Goal: Contribute content

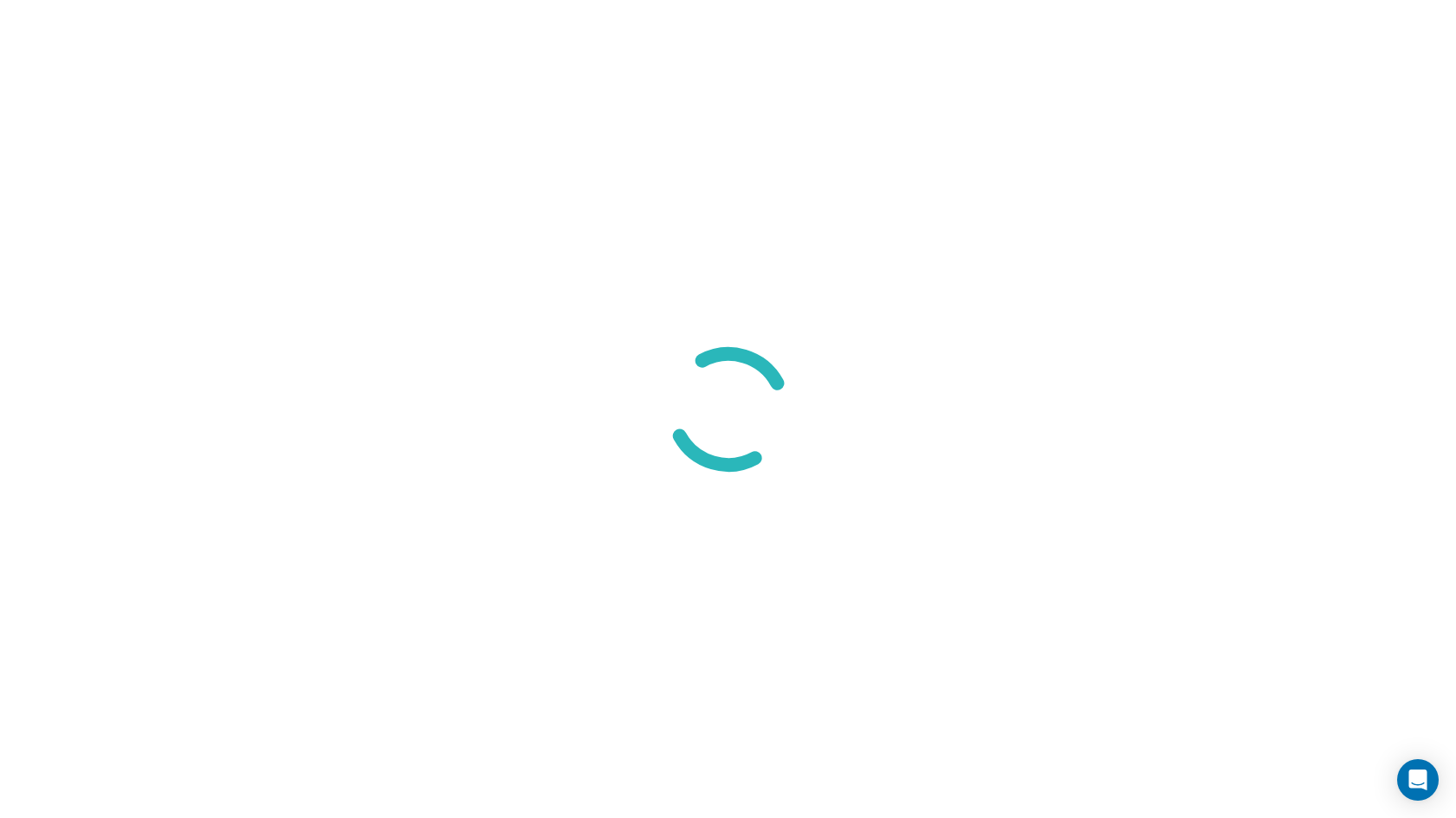
select select "8"
select select "Groceries"
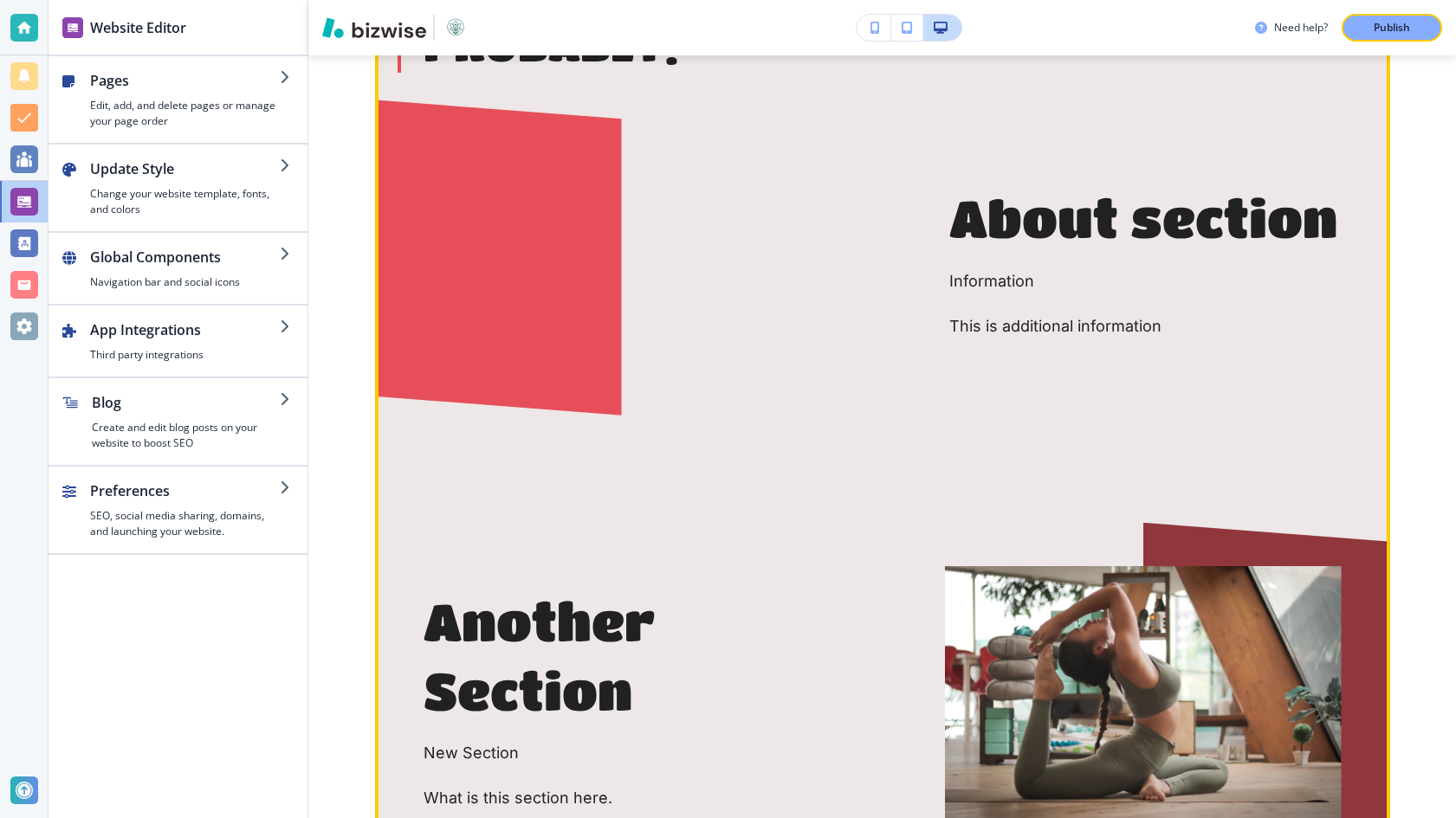
scroll to position [1316, 0]
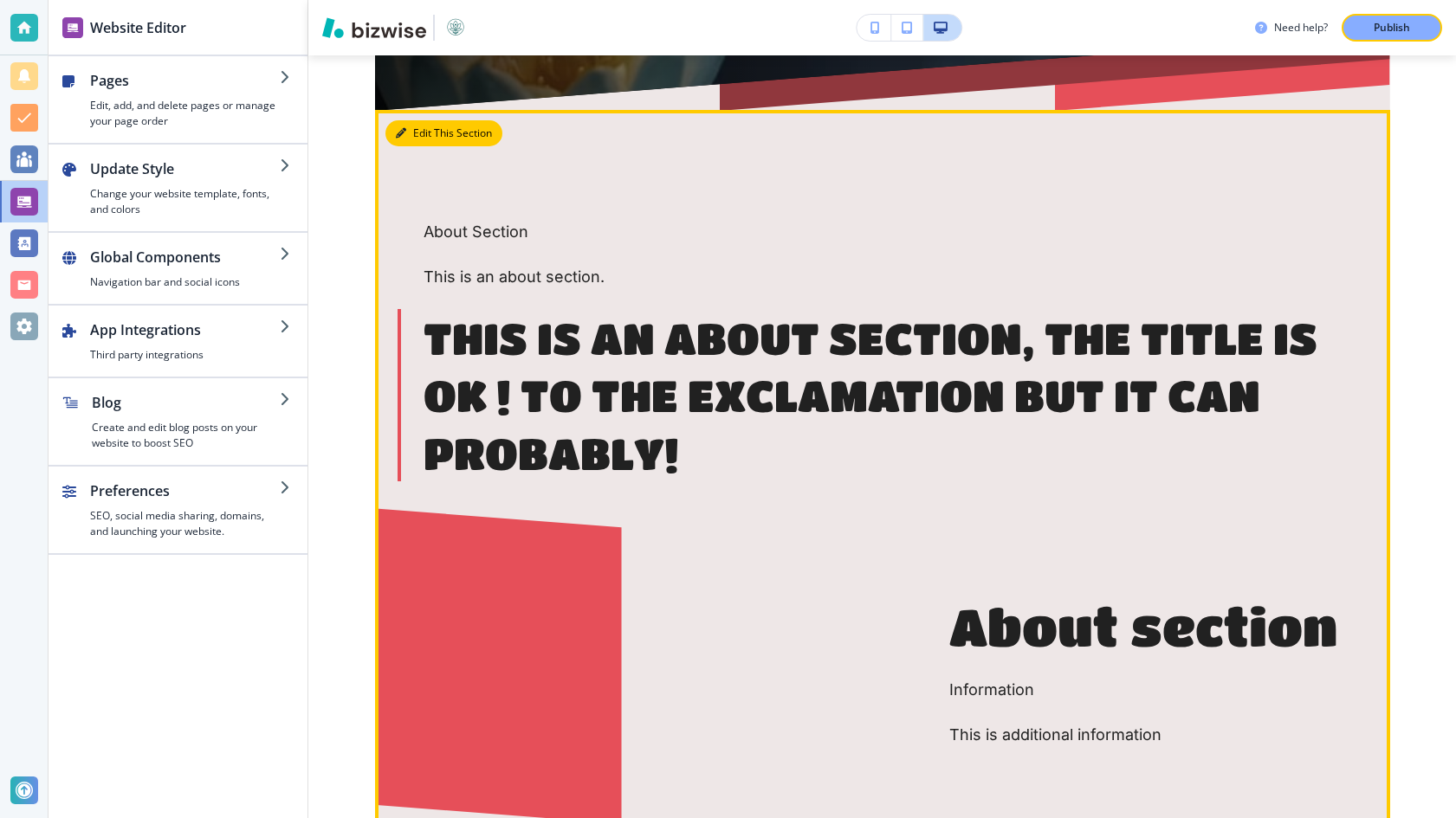
click at [414, 147] on button "Edit This Section" at bounding box center [444, 133] width 117 height 26
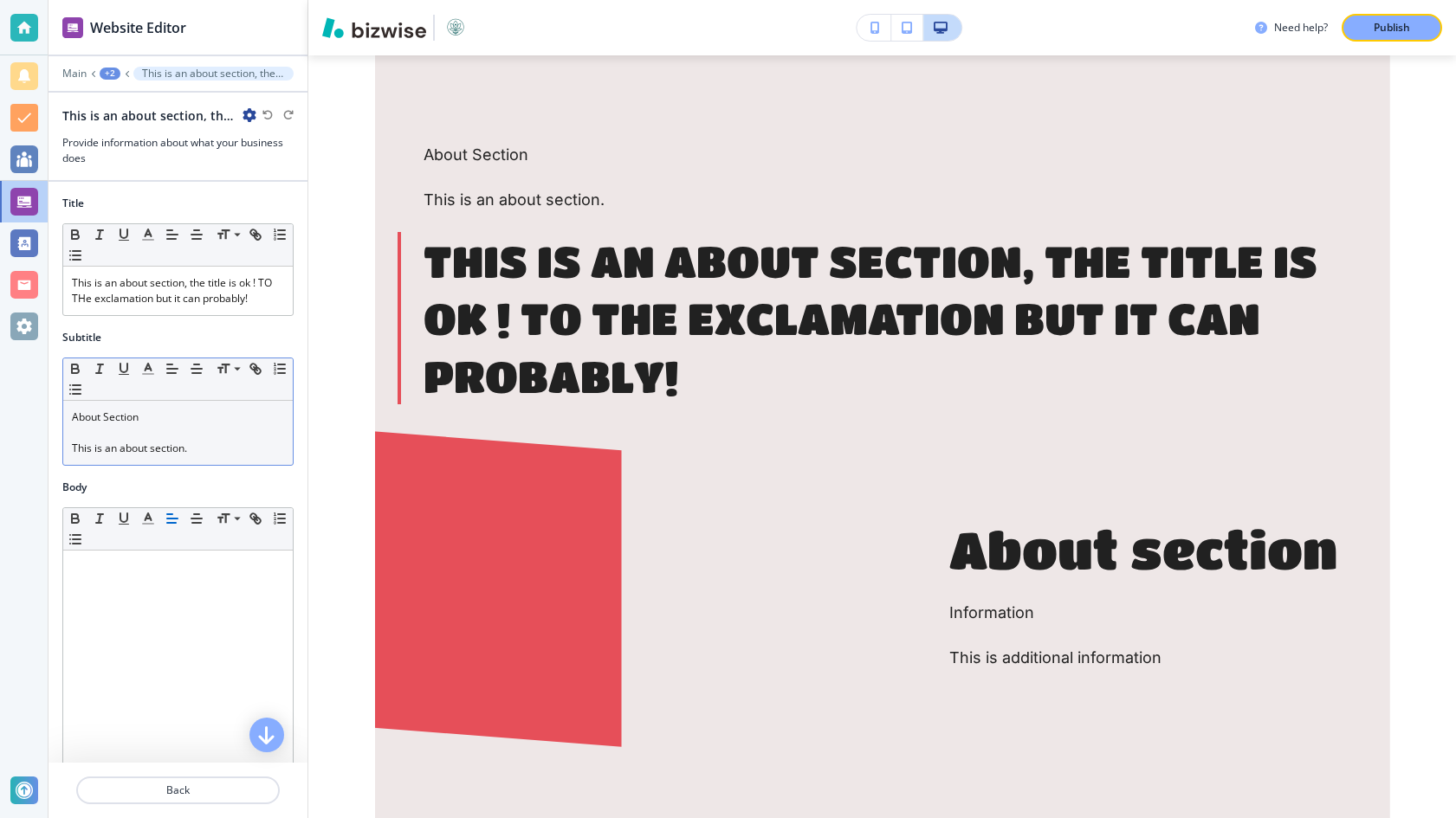
scroll to position [497, 0]
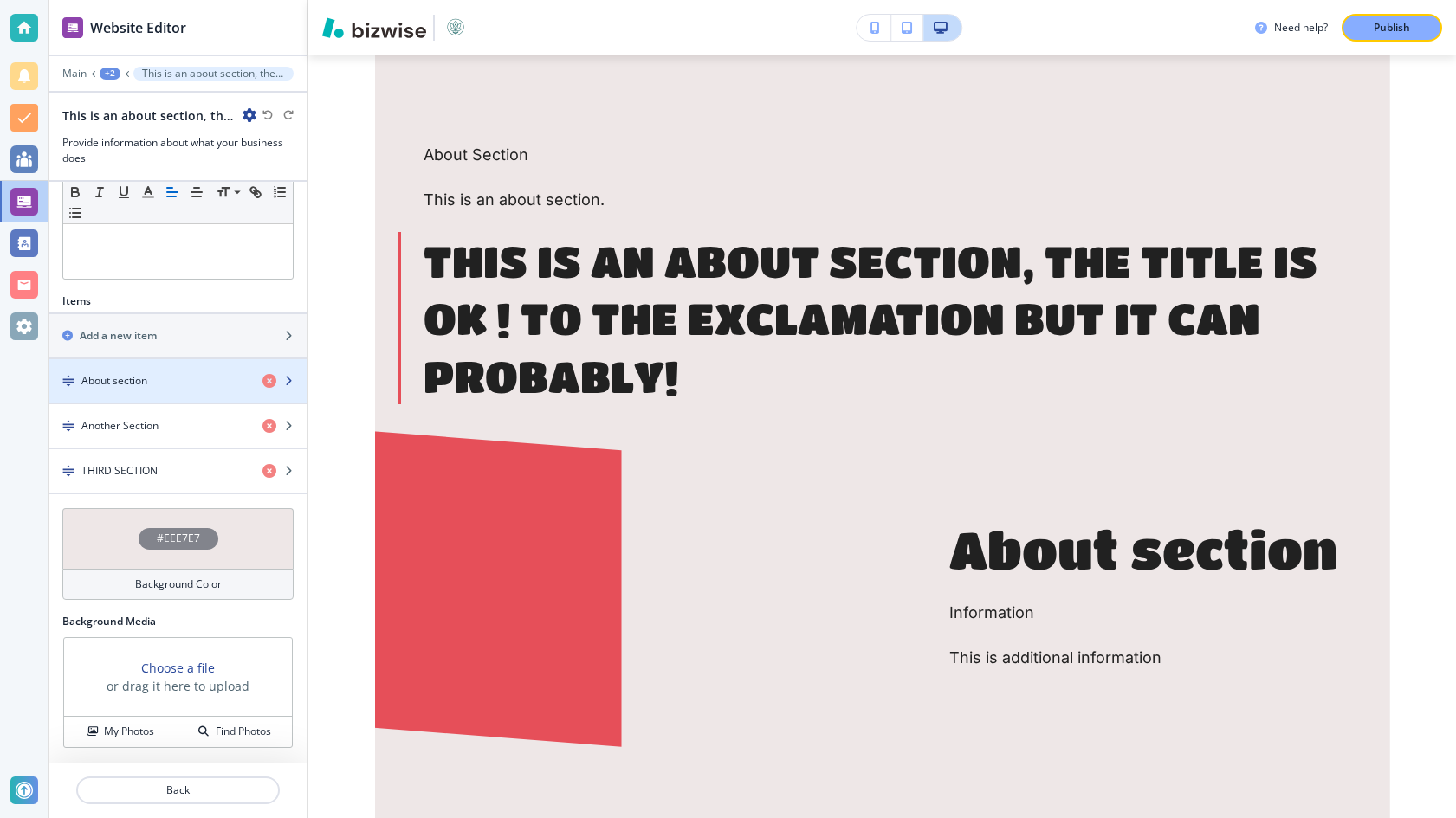
click at [229, 395] on div "button" at bounding box center [178, 396] width 259 height 14
click at [221, 382] on div "About section" at bounding box center [148, 381] width 200 height 16
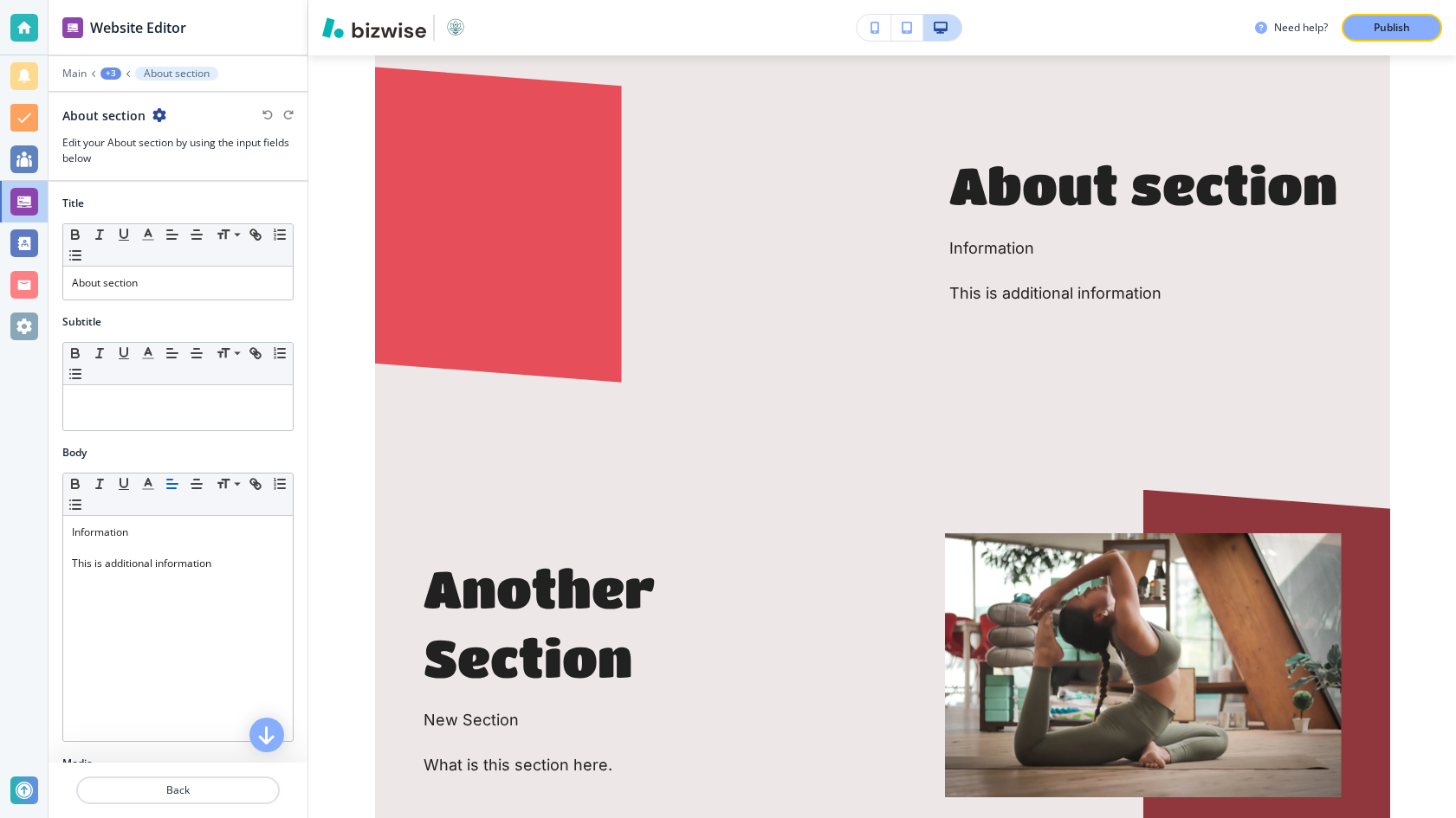
scroll to position [300, 0]
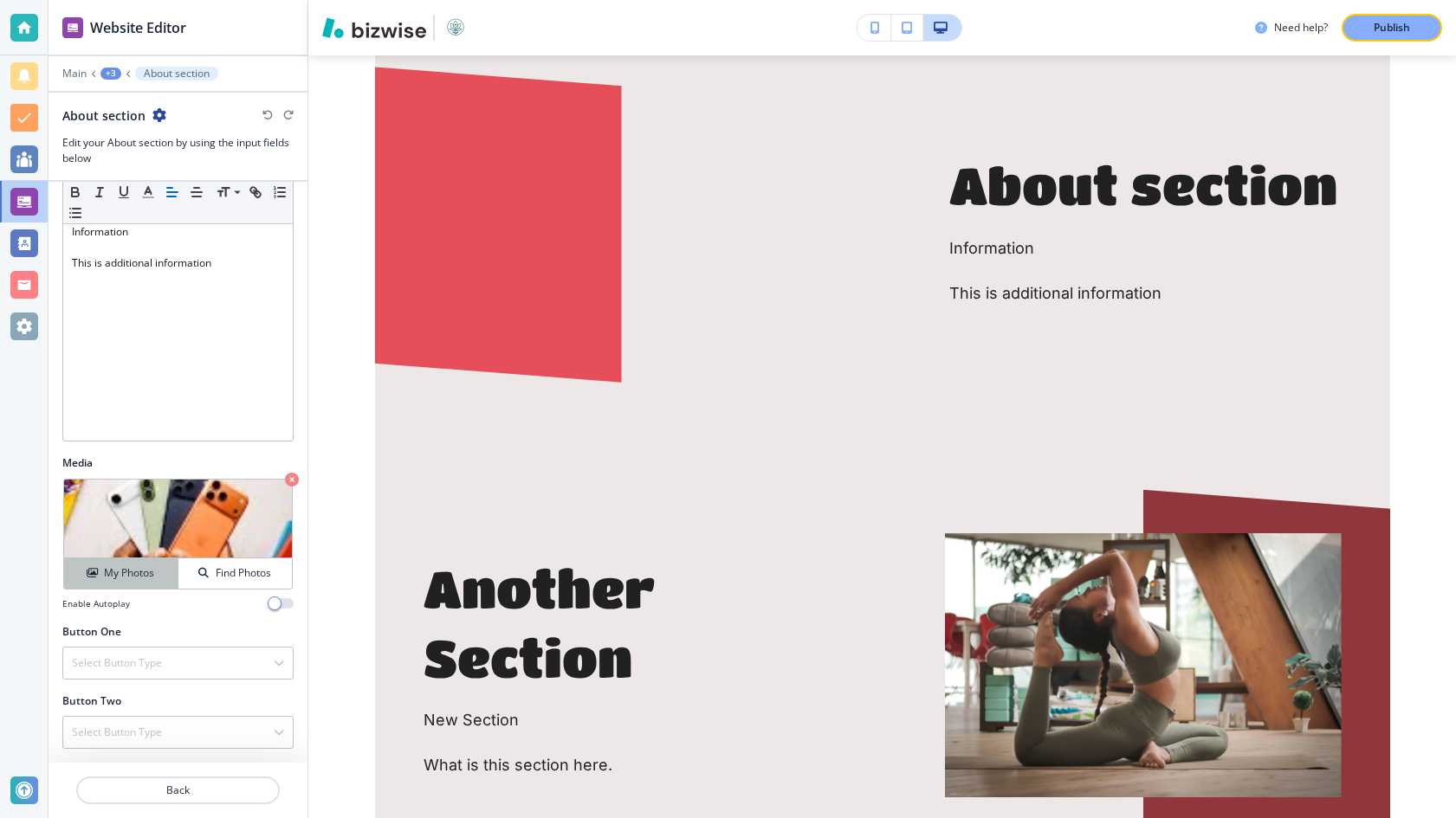
click at [121, 579] on h4 "My Photos" at bounding box center [129, 573] width 51 height 16
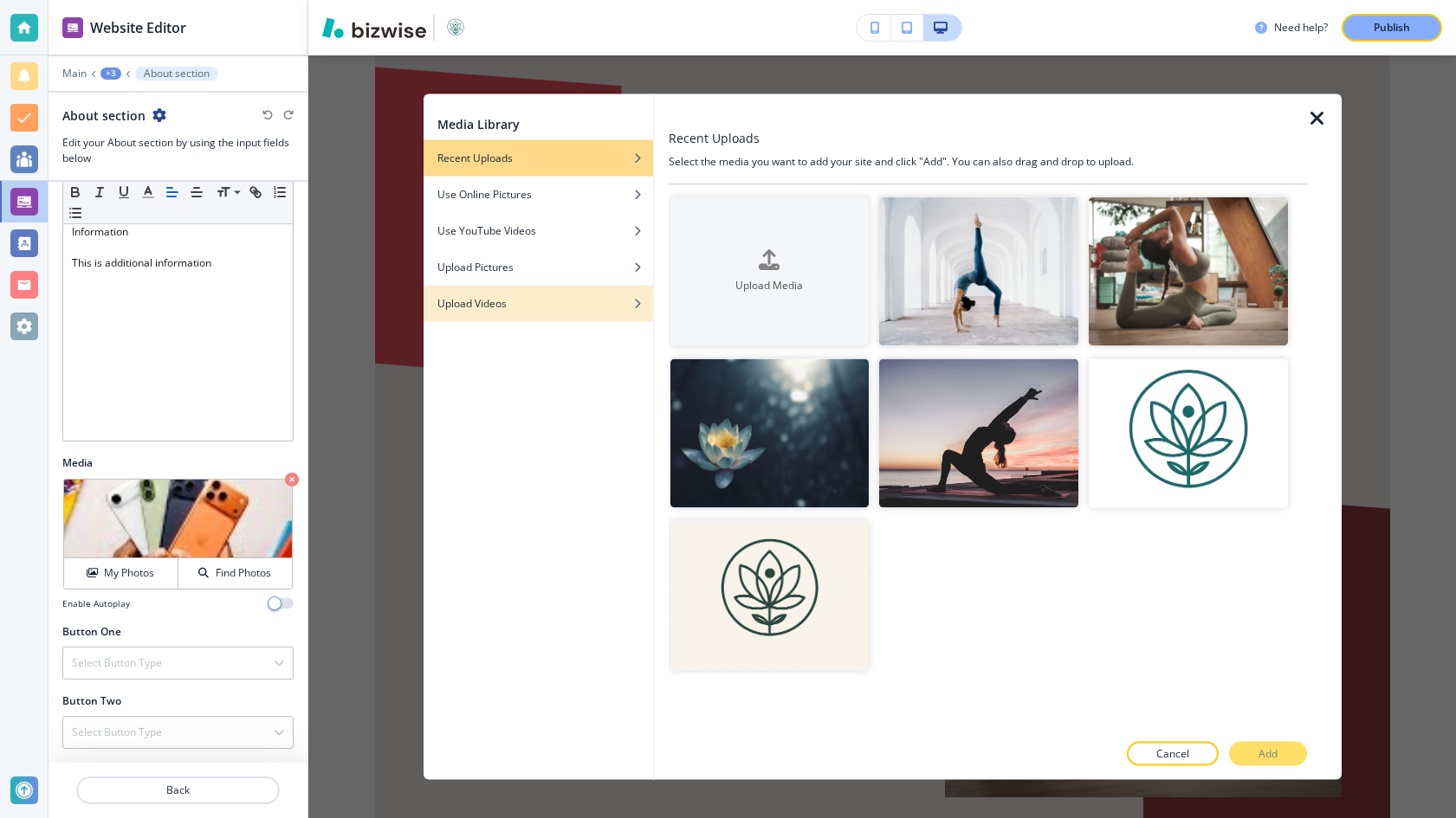
click at [516, 297] on div "Upload Videos" at bounding box center [537, 303] width 229 height 16
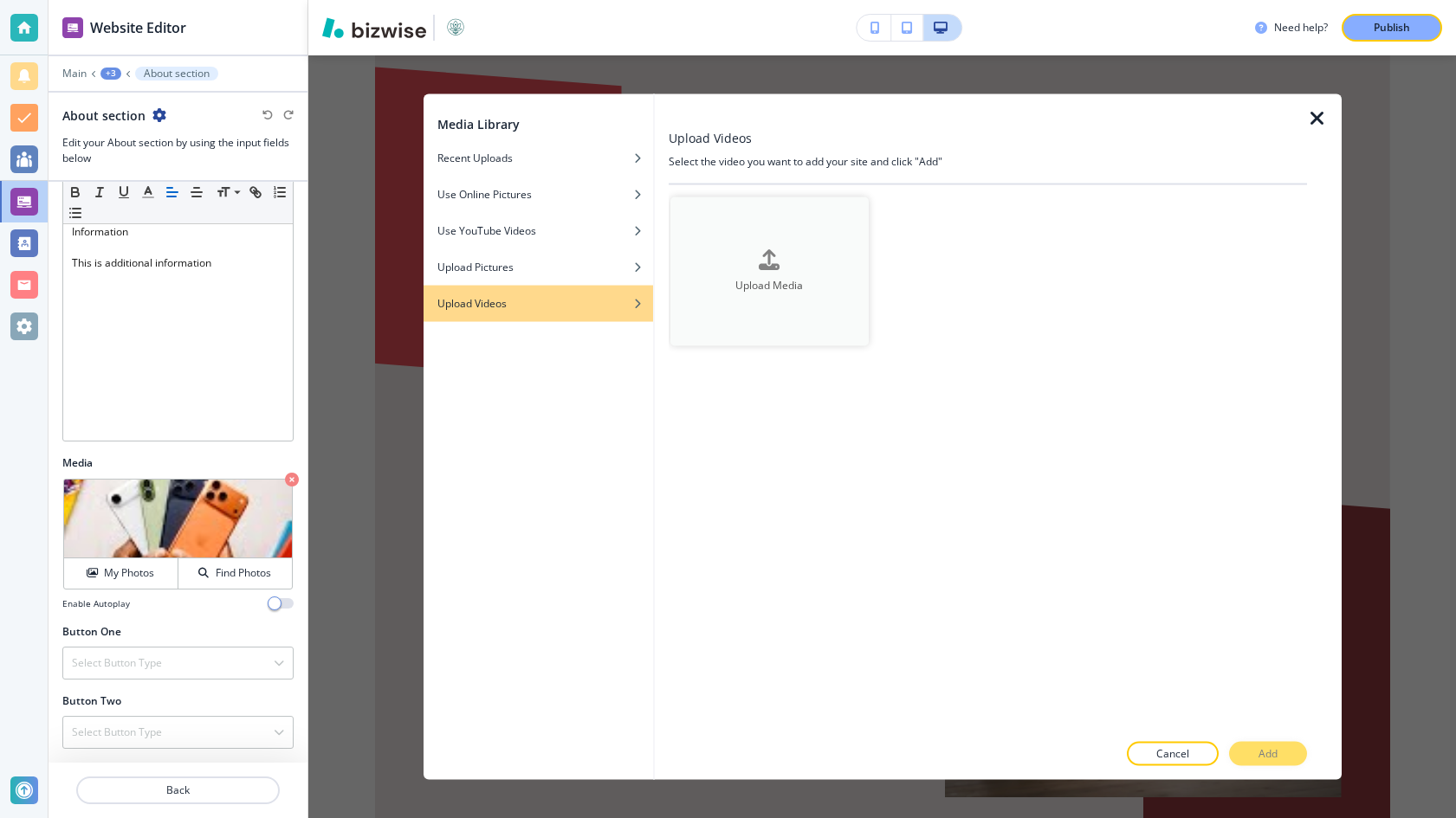
click at [824, 278] on h4 "Upload Media" at bounding box center [769, 286] width 199 height 16
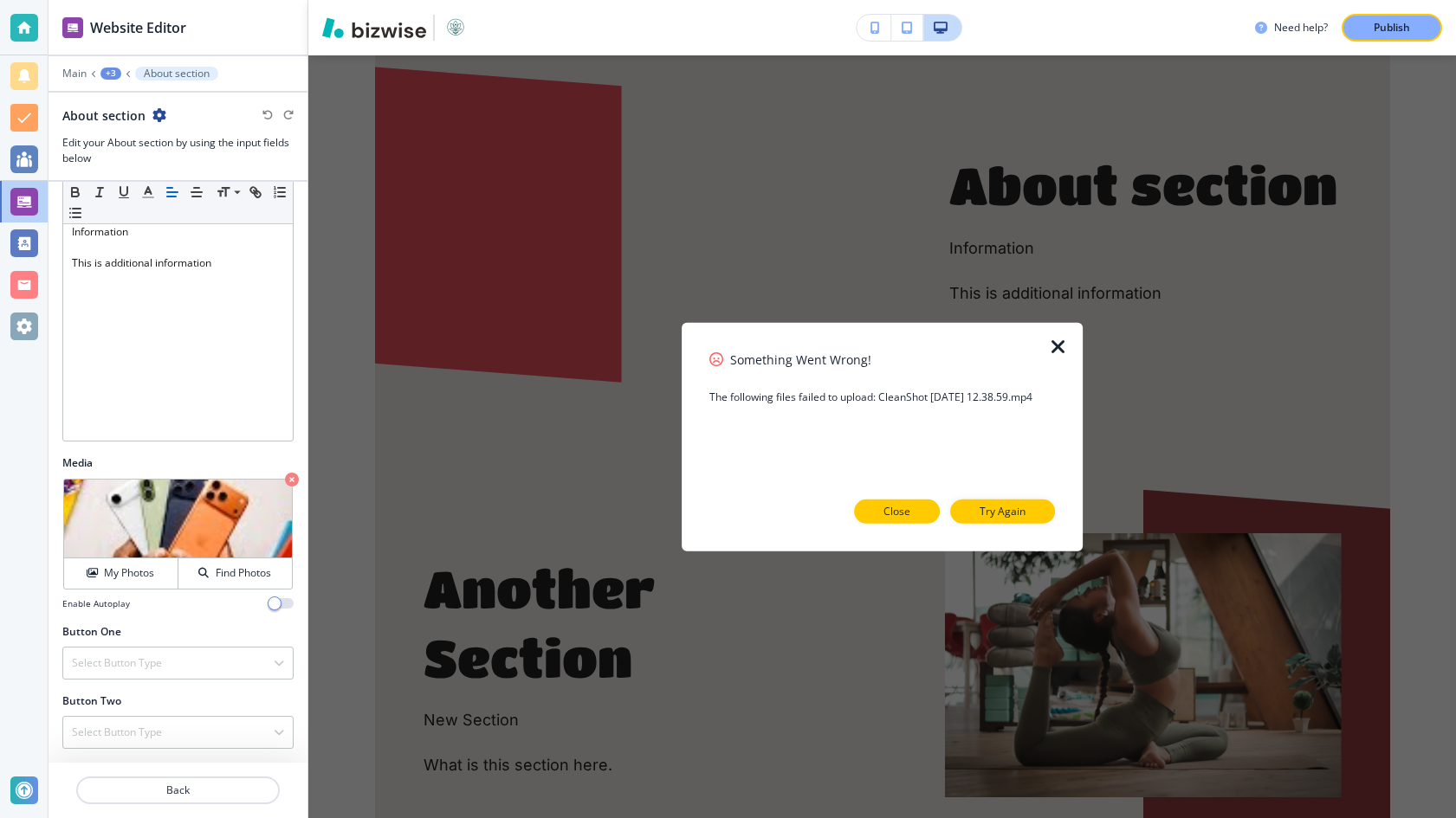
click at [903, 515] on p "Close" at bounding box center [896, 512] width 27 height 16
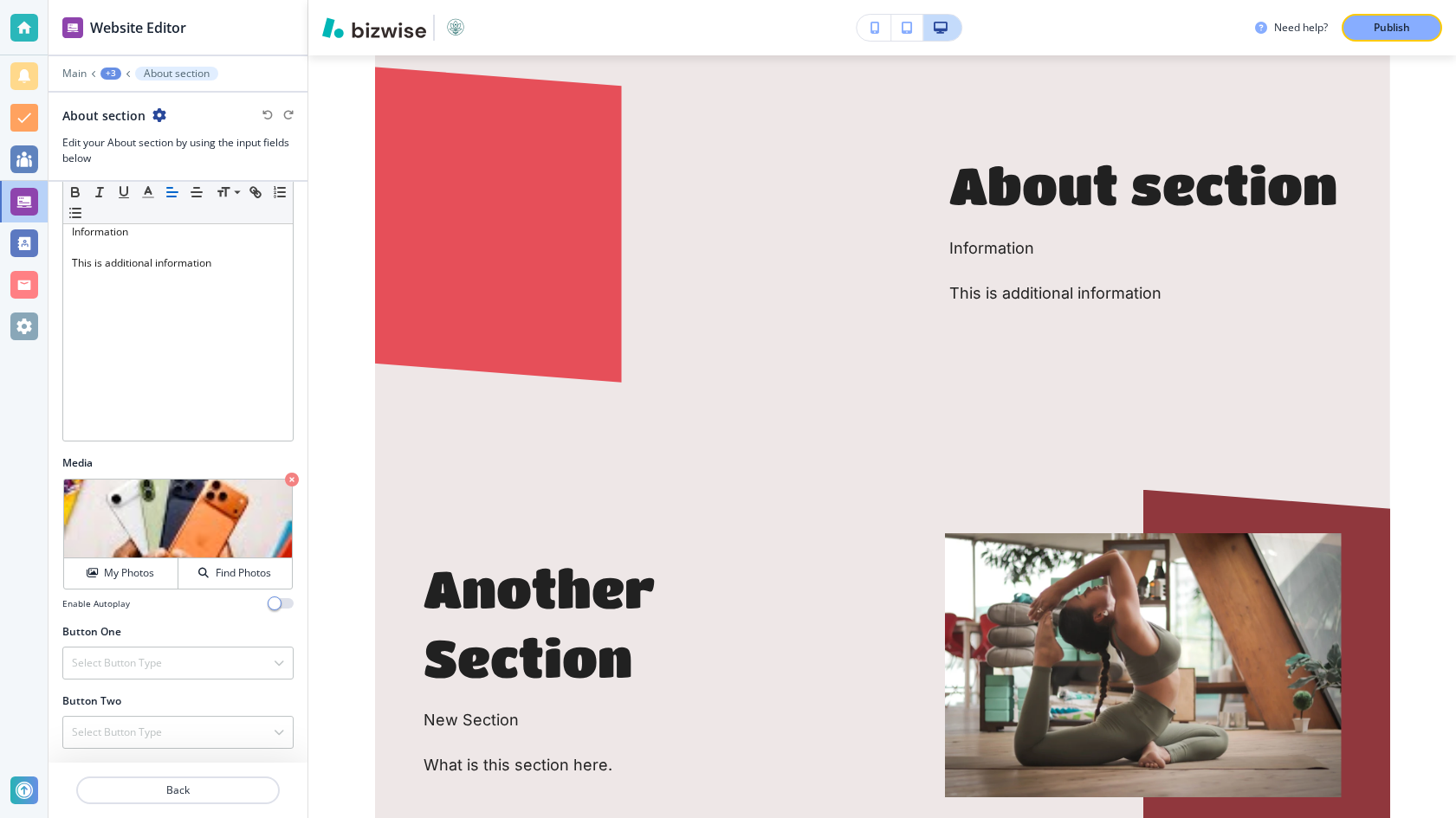
click at [286, 481] on icon "button" at bounding box center [292, 480] width 14 height 14
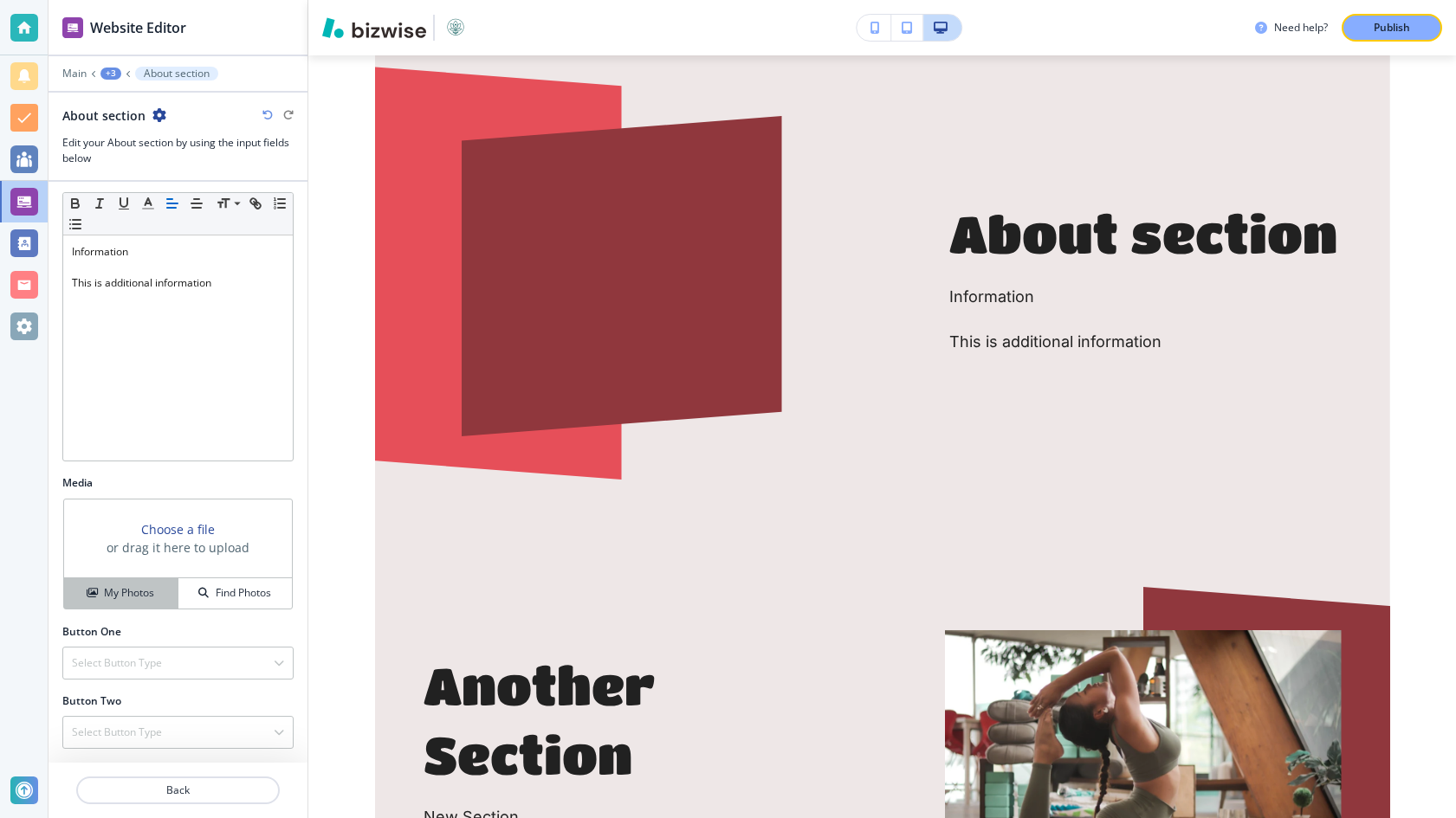
click at [132, 603] on button "My Photos" at bounding box center [120, 593] width 114 height 31
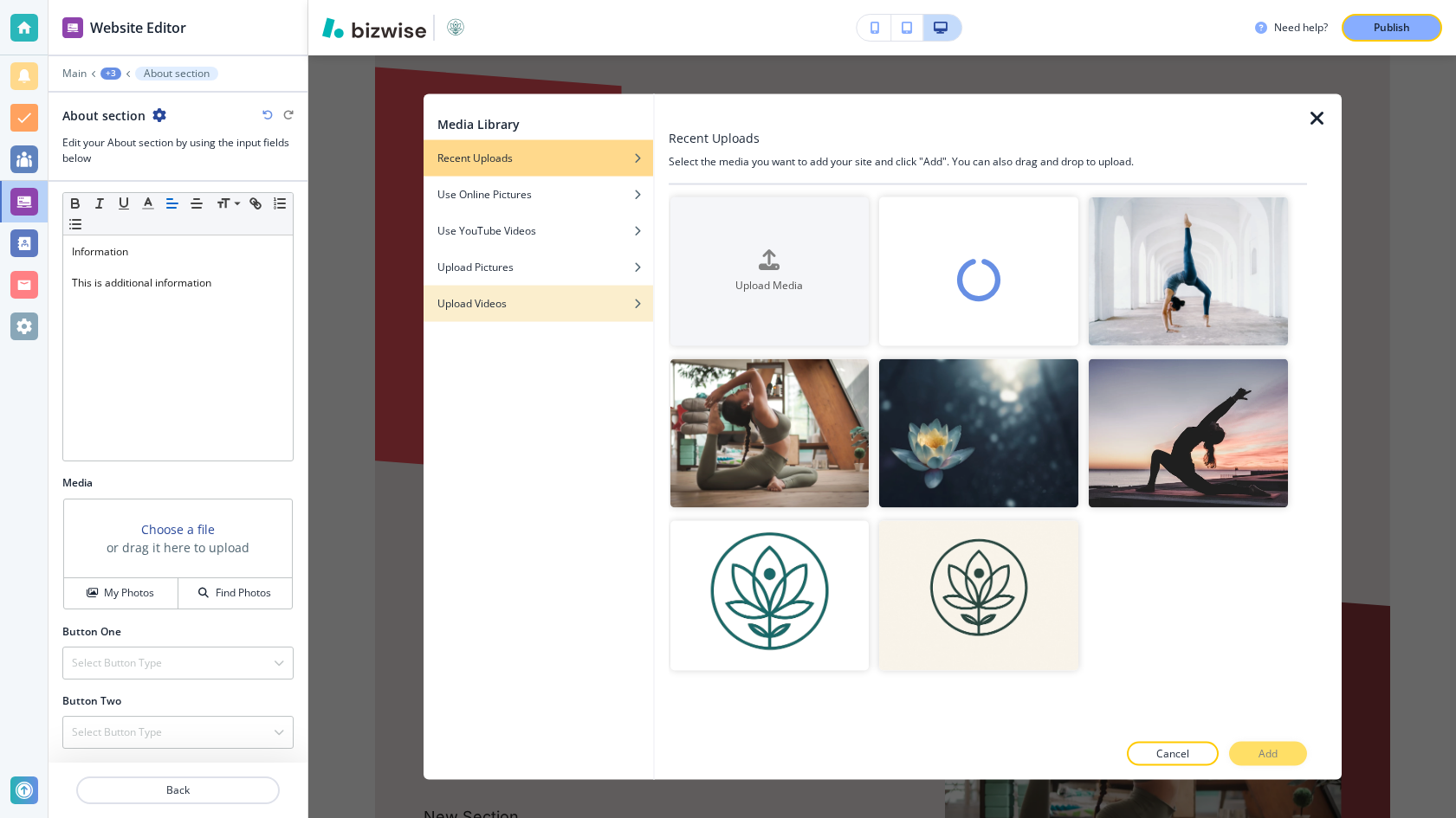
click at [554, 315] on div "button" at bounding box center [537, 316] width 229 height 10
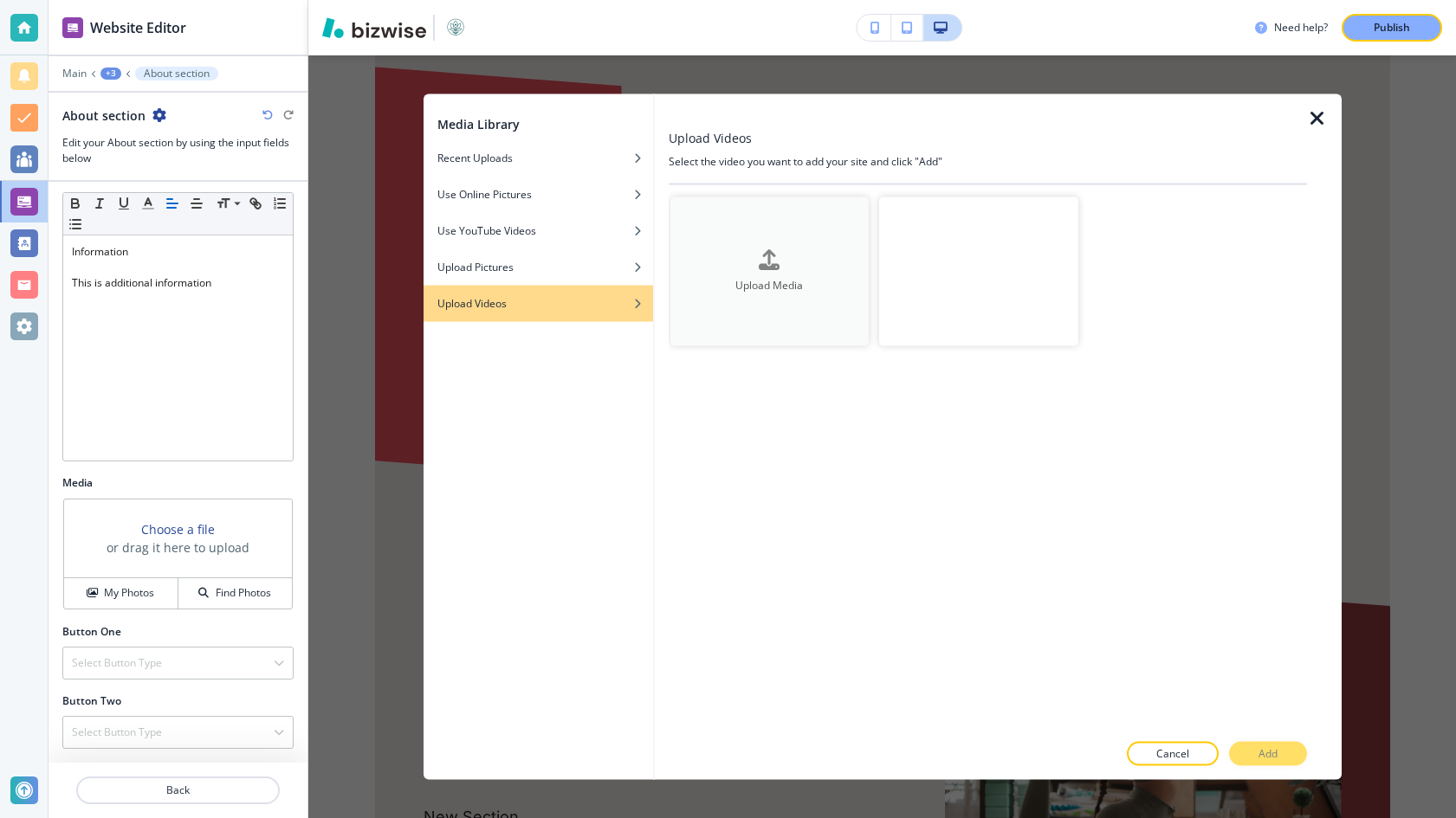
click at [749, 278] on h4 "Upload Media" at bounding box center [769, 286] width 199 height 16
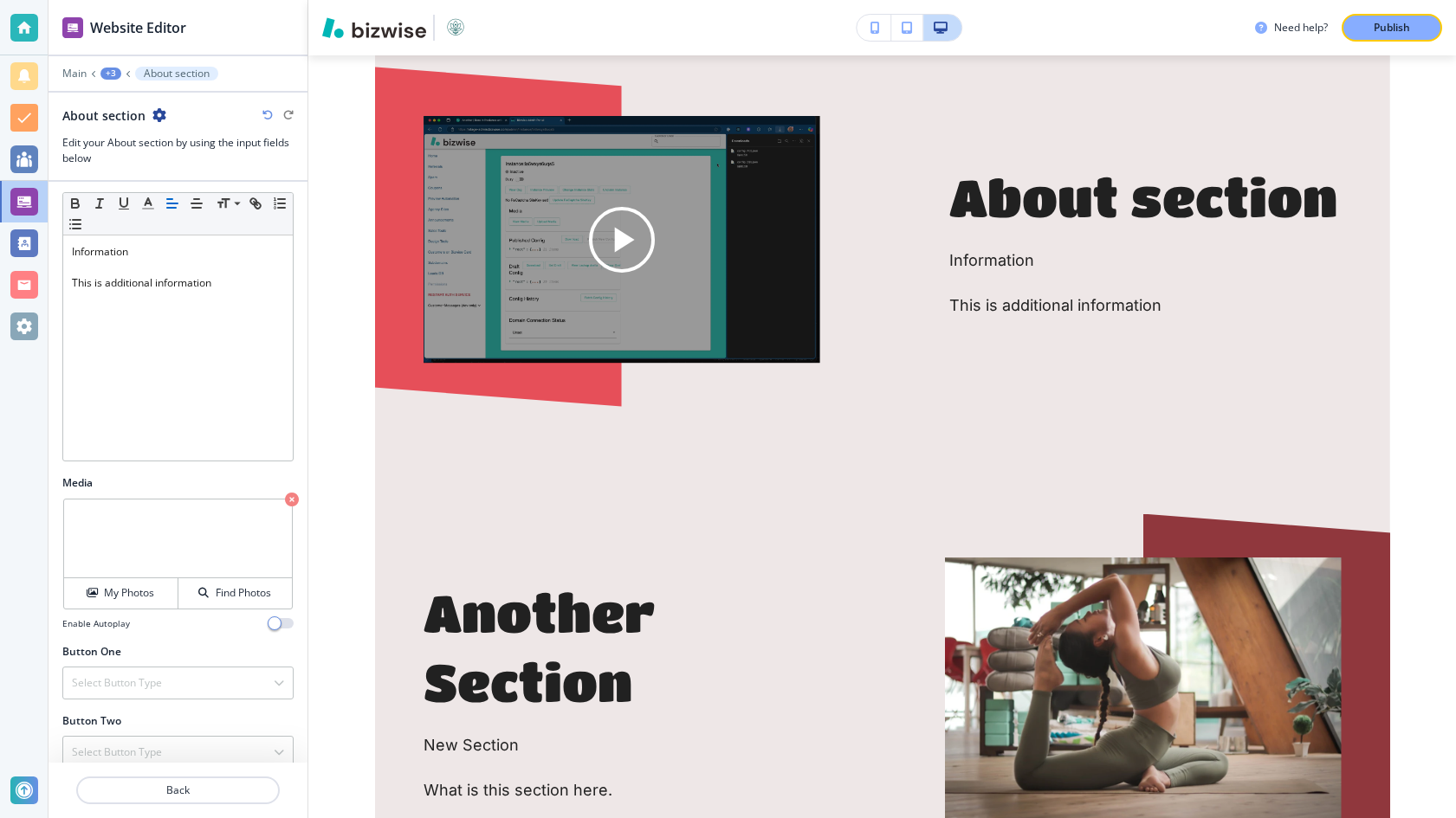
click at [293, 494] on icon "button" at bounding box center [292, 500] width 14 height 14
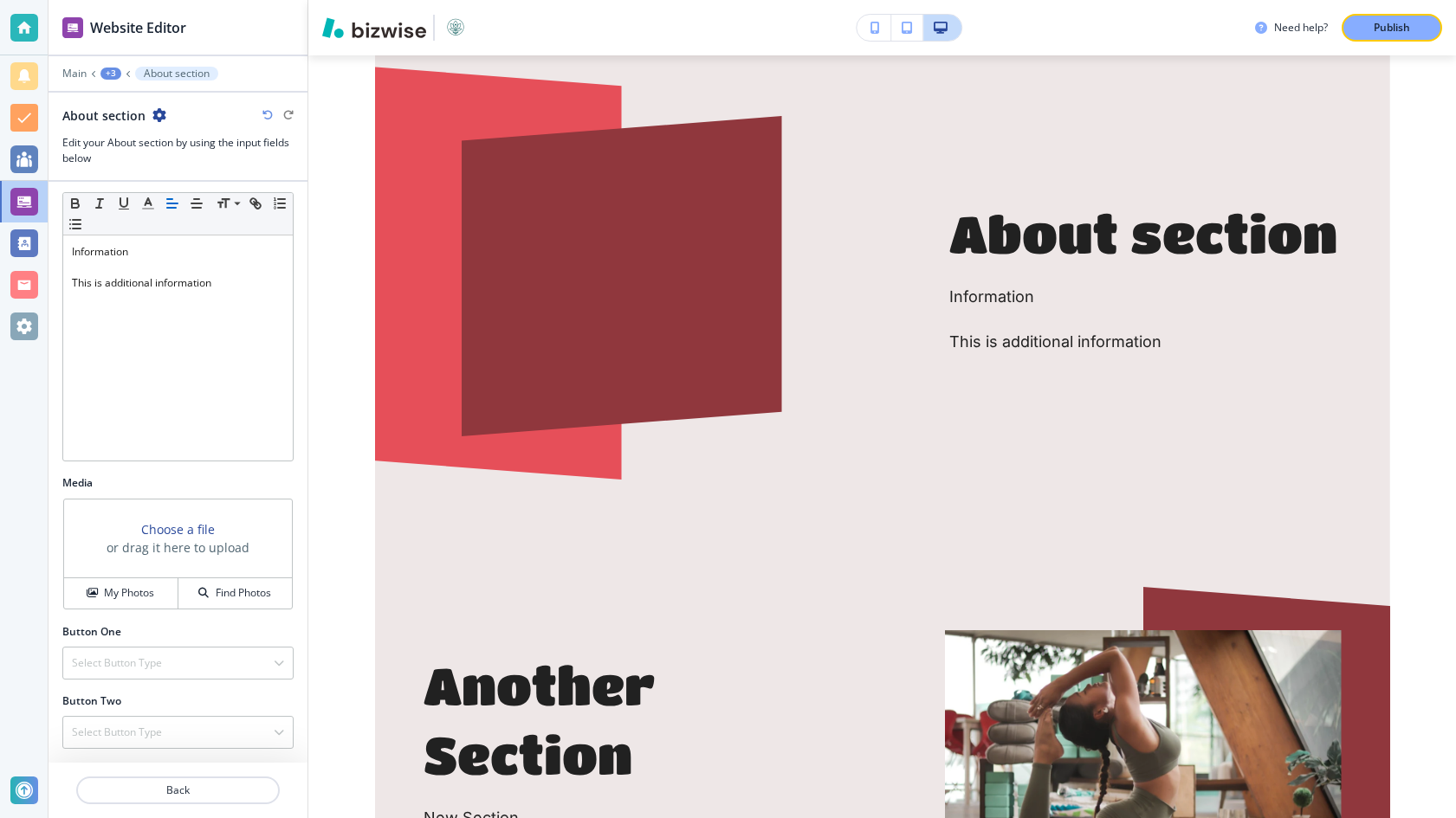
click at [217, 531] on div "Choose a file or drag it here to upload" at bounding box center [178, 539] width 143 height 37
click at [149, 600] on h4 "My Photos" at bounding box center [129, 593] width 51 height 16
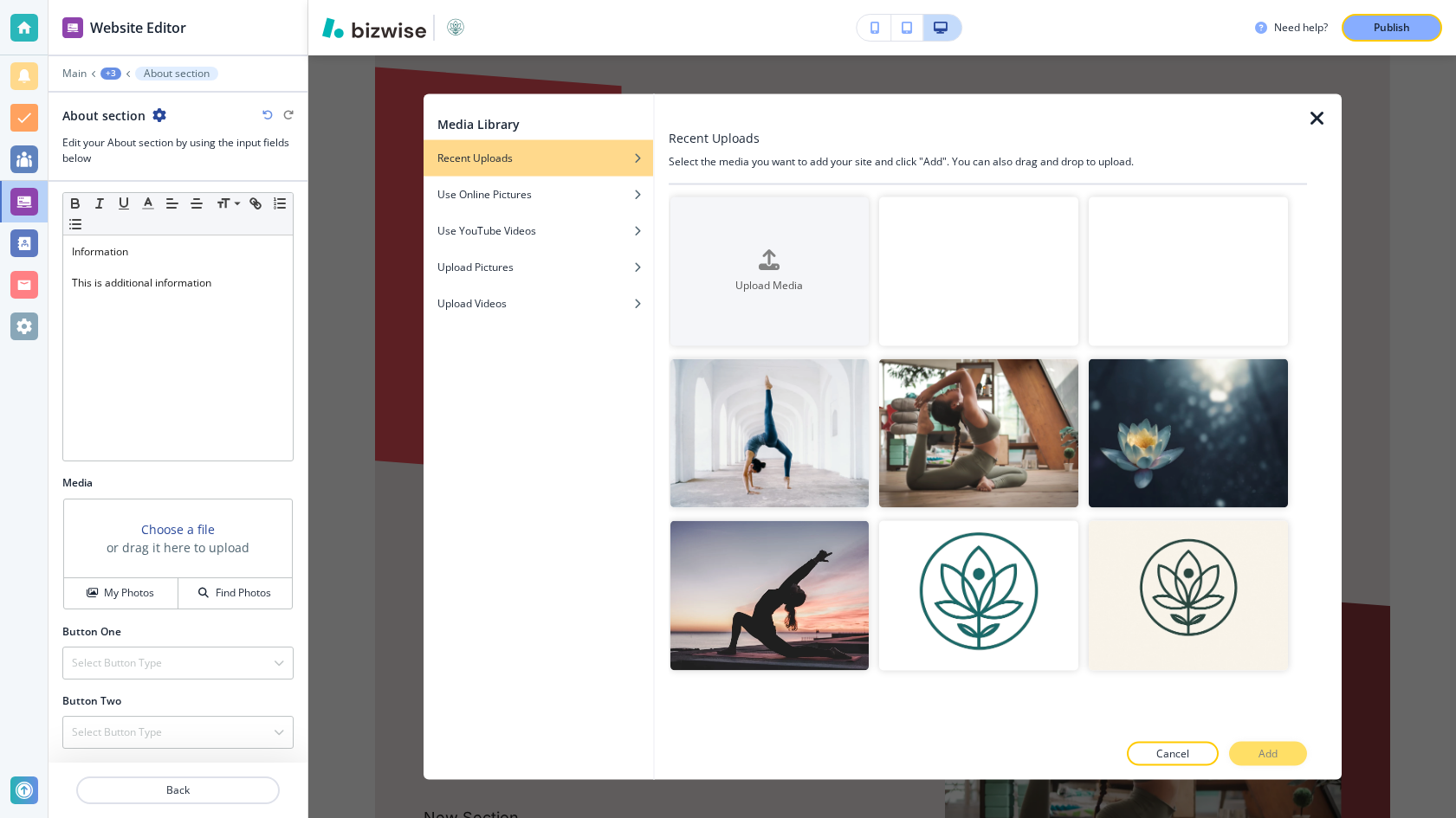
click at [923, 268] on video "button" at bounding box center [979, 270] width 199 height 149
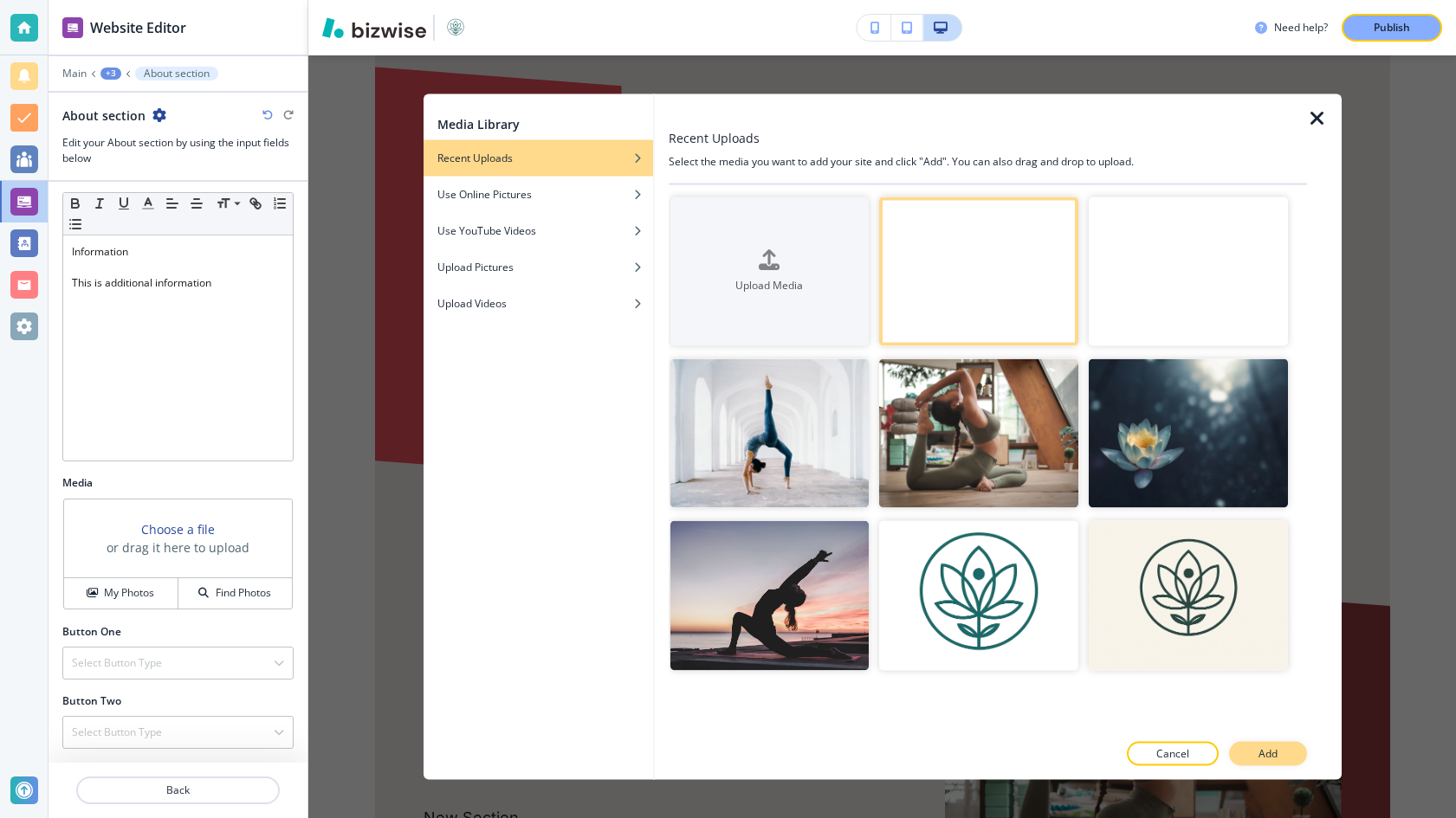
click at [1247, 746] on button "Add" at bounding box center [1268, 754] width 78 height 24
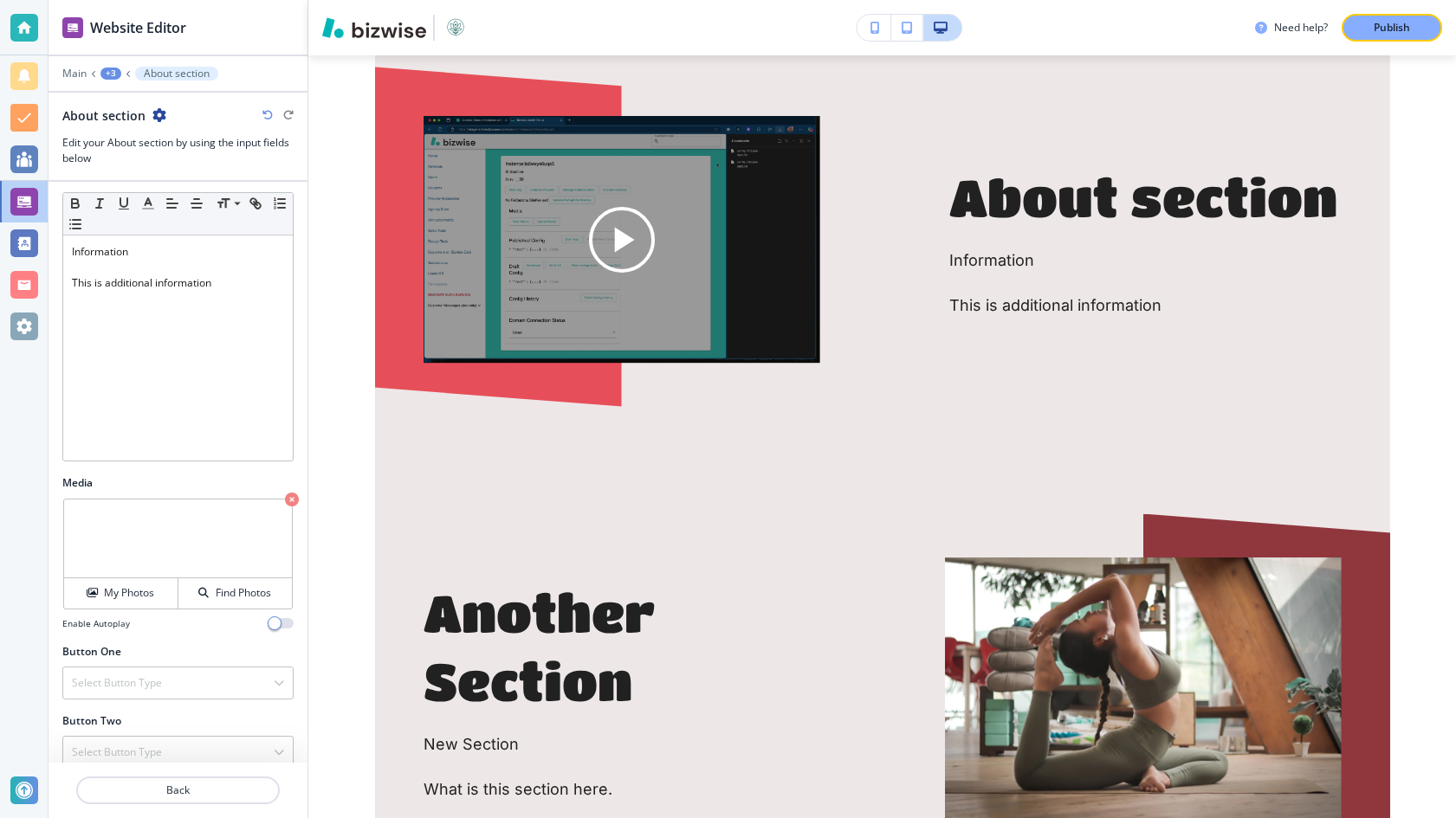
click at [282, 495] on div at bounding box center [177, 494] width 231 height 7
click at [285, 503] on icon "button" at bounding box center [292, 500] width 14 height 14
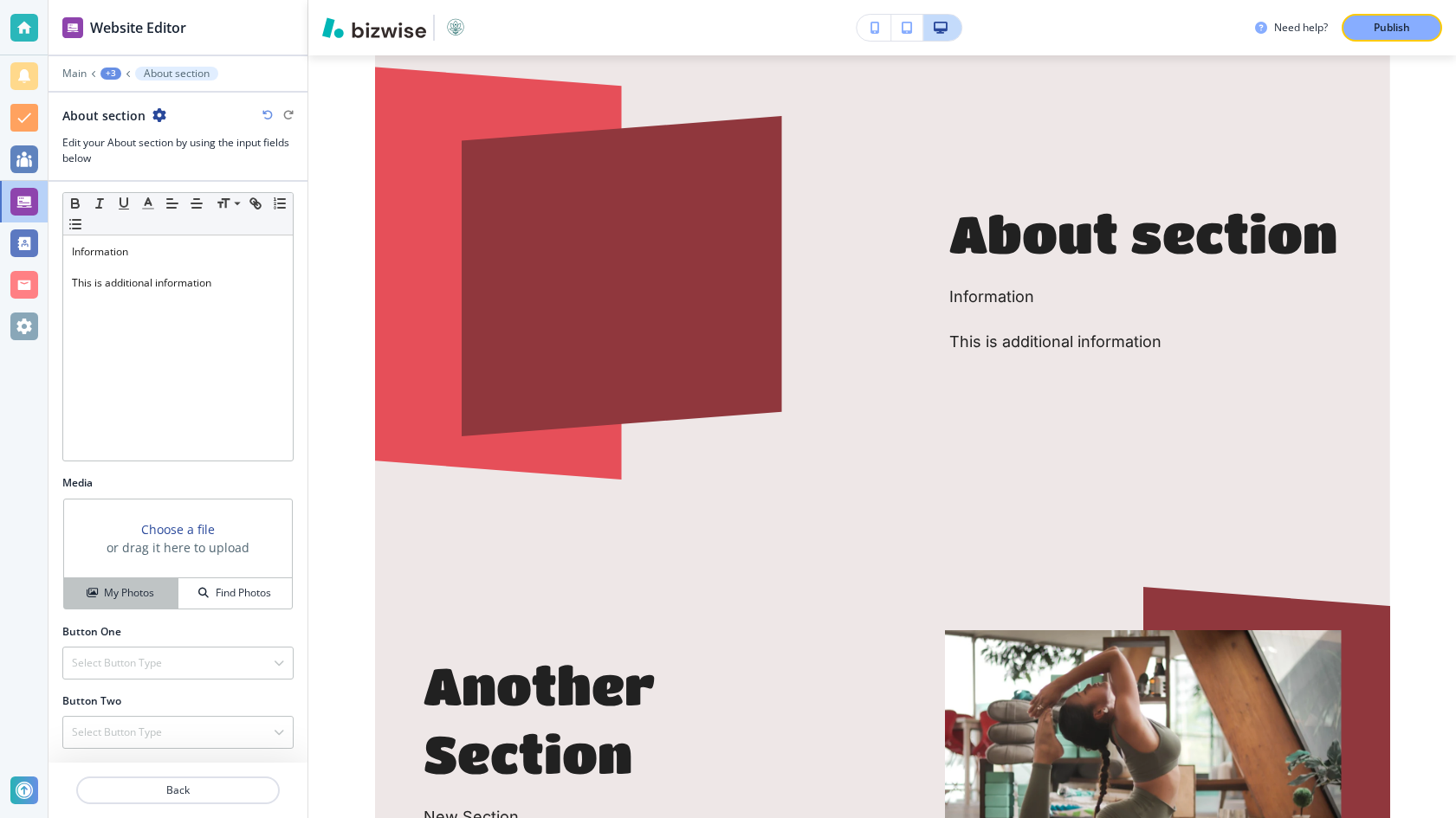
click at [128, 598] on h4 "My Photos" at bounding box center [129, 593] width 51 height 16
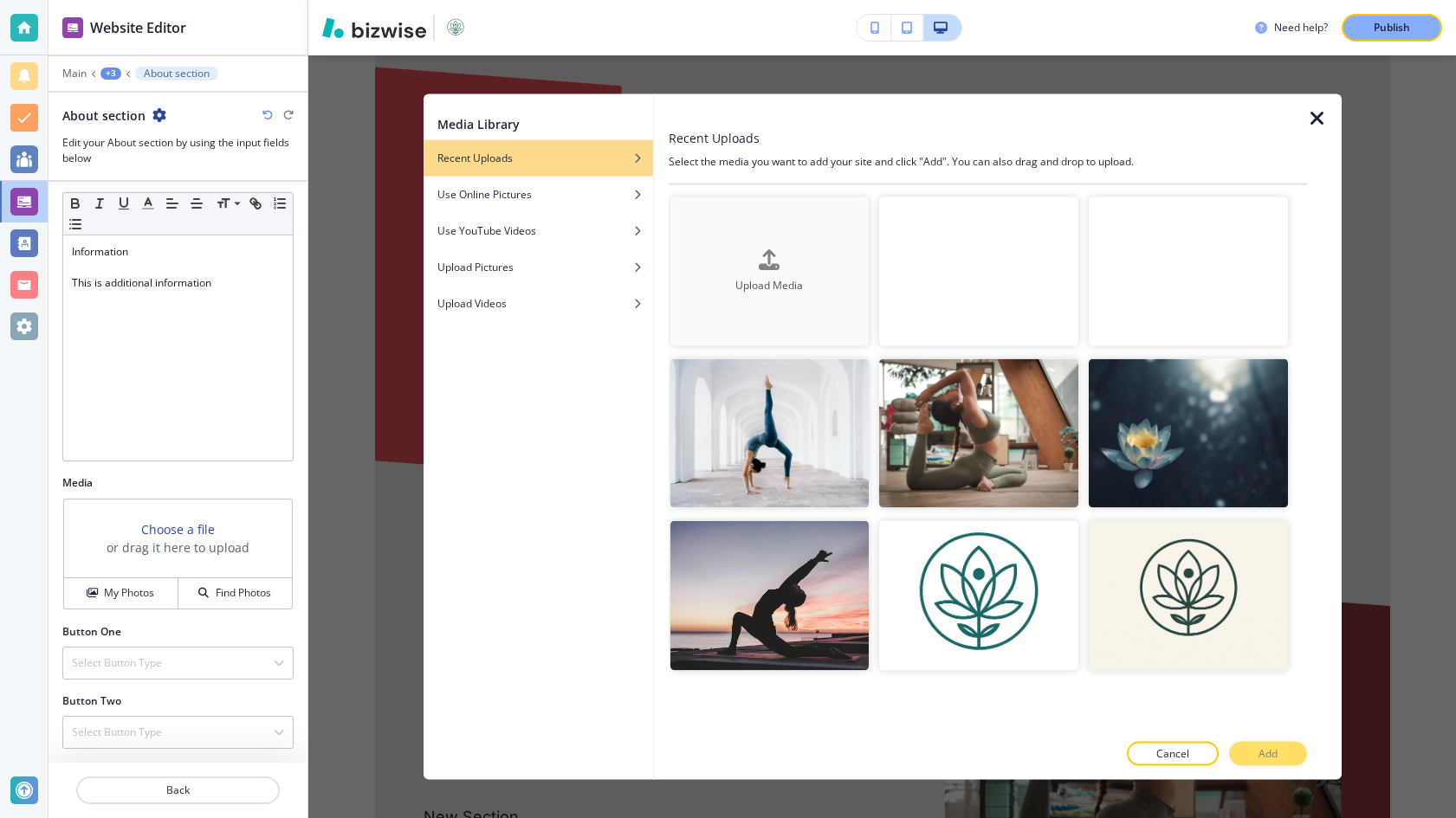
click at [803, 218] on button "Upload Media" at bounding box center [769, 270] width 199 height 149
click at [532, 307] on div "Upload Videos" at bounding box center [537, 303] width 229 height 16
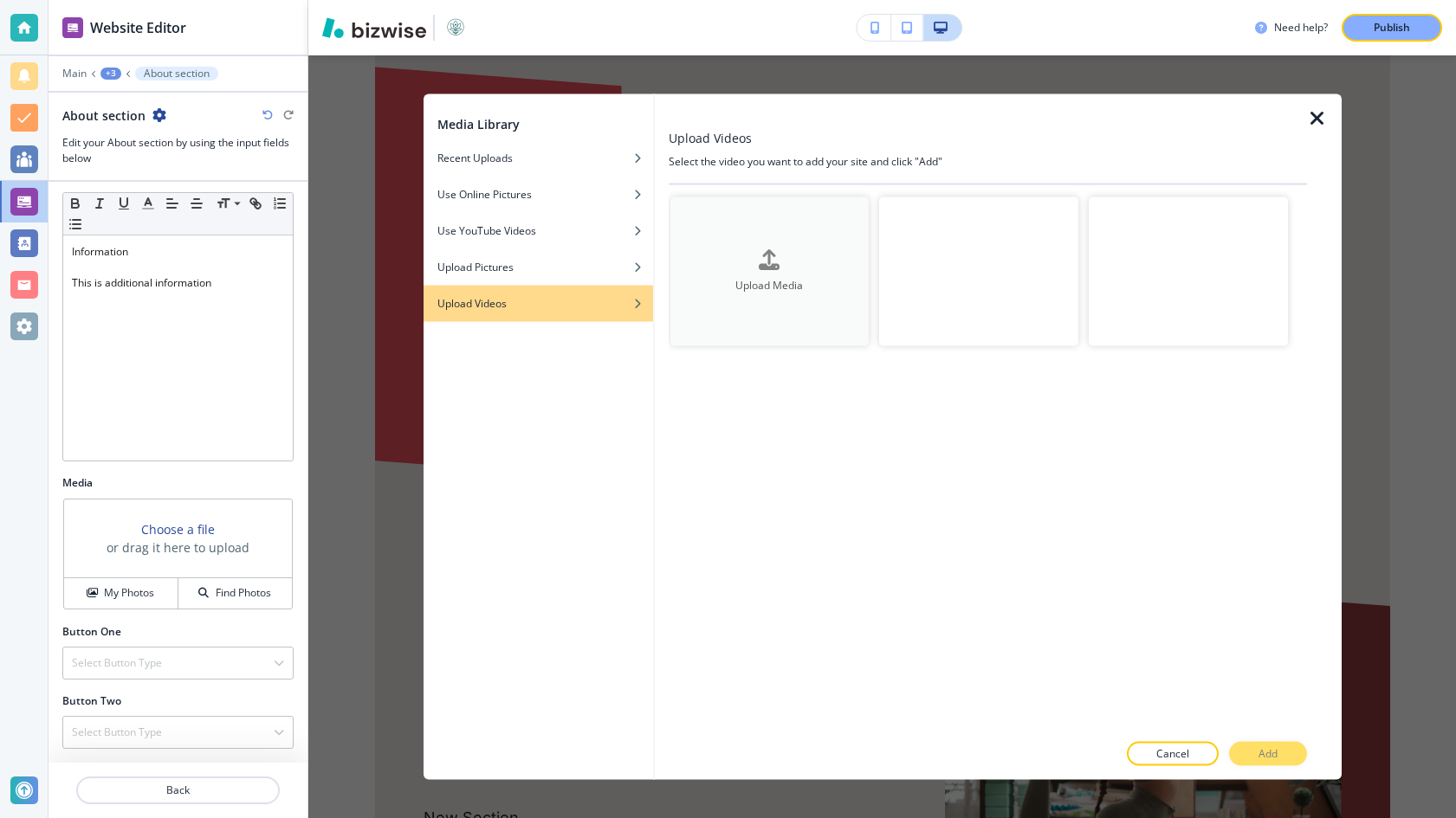
click at [720, 297] on button "Upload Media" at bounding box center [769, 270] width 199 height 149
